Goal: Navigation & Orientation: Find specific page/section

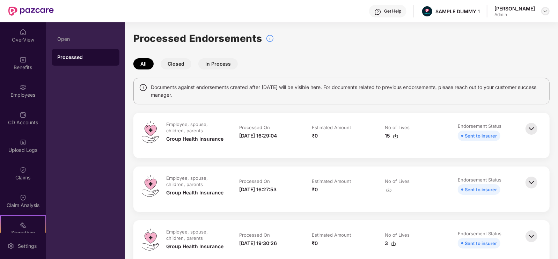
click at [548, 12] on img at bounding box center [546, 11] width 6 height 6
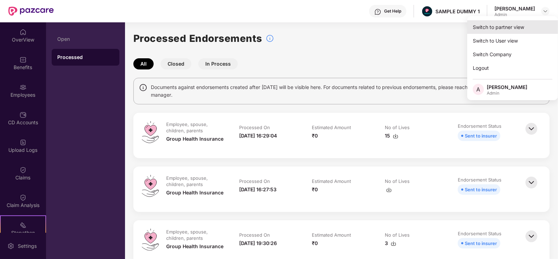
click at [506, 27] on div "Switch to partner view" at bounding box center [512, 27] width 91 height 14
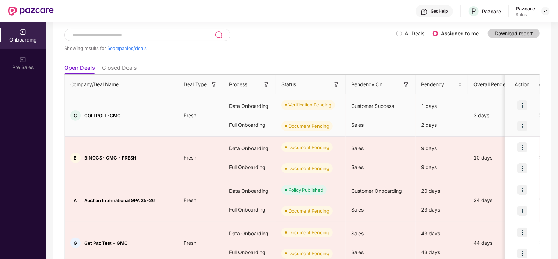
scroll to position [40, 0]
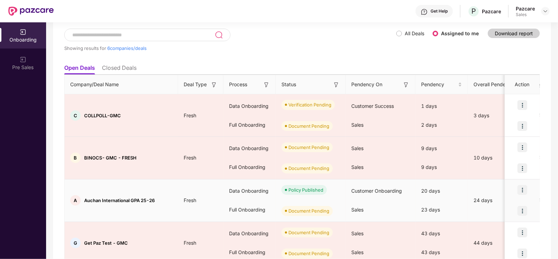
click at [180, 187] on td "Fresh" at bounding box center [200, 201] width 45 height 43
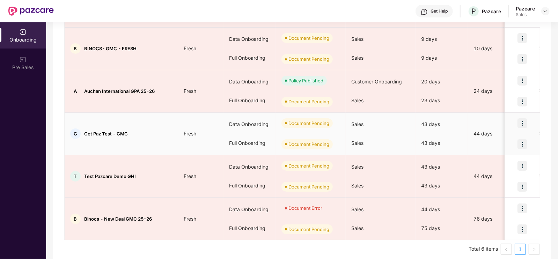
scroll to position [150, 0]
